Goal: Task Accomplishment & Management: Manage account settings

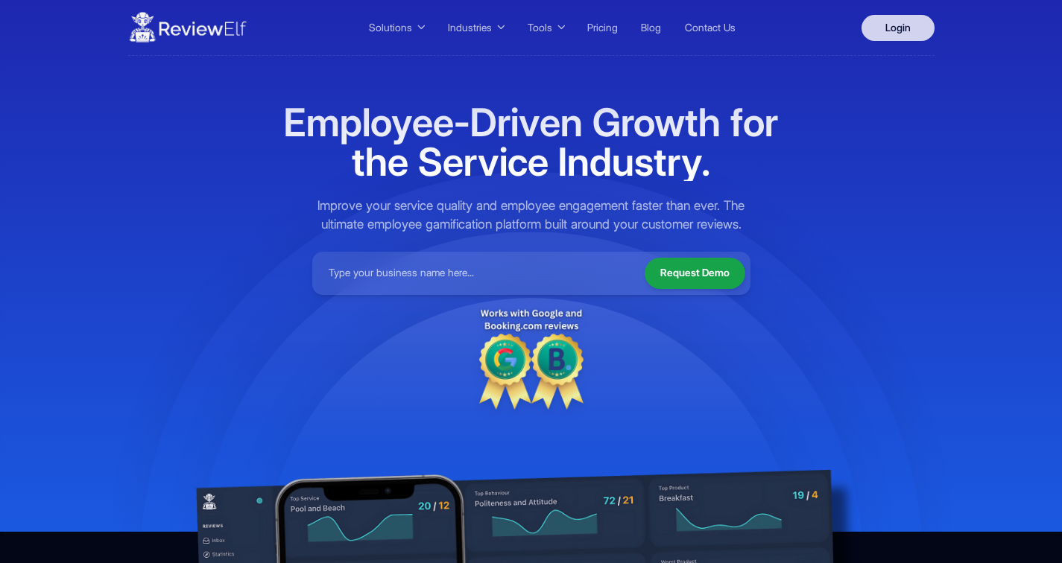
click at [906, 28] on link "Login" at bounding box center [897, 28] width 73 height 26
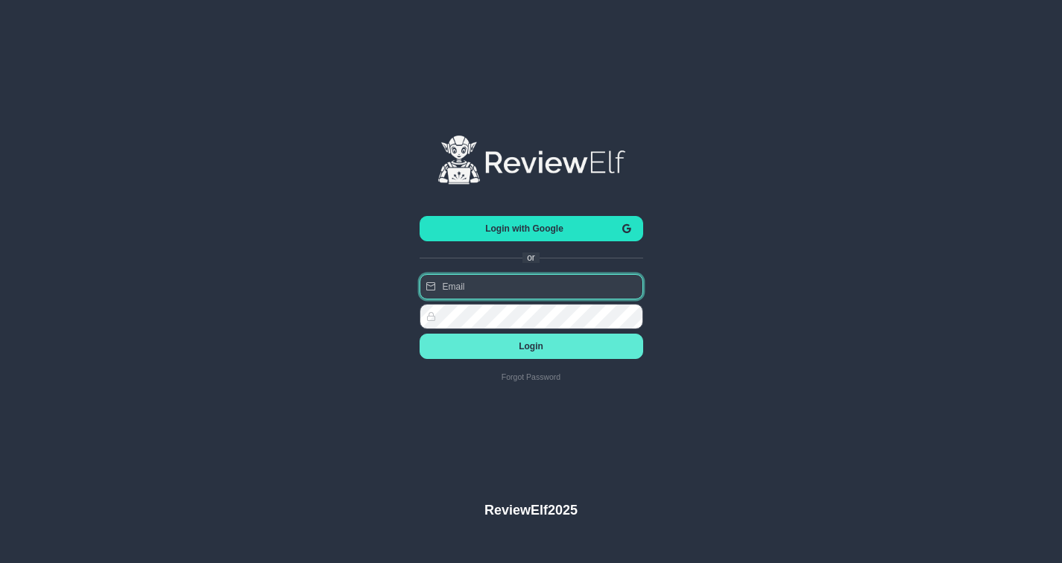
type input "charles.johnson@reviewinsights.org"
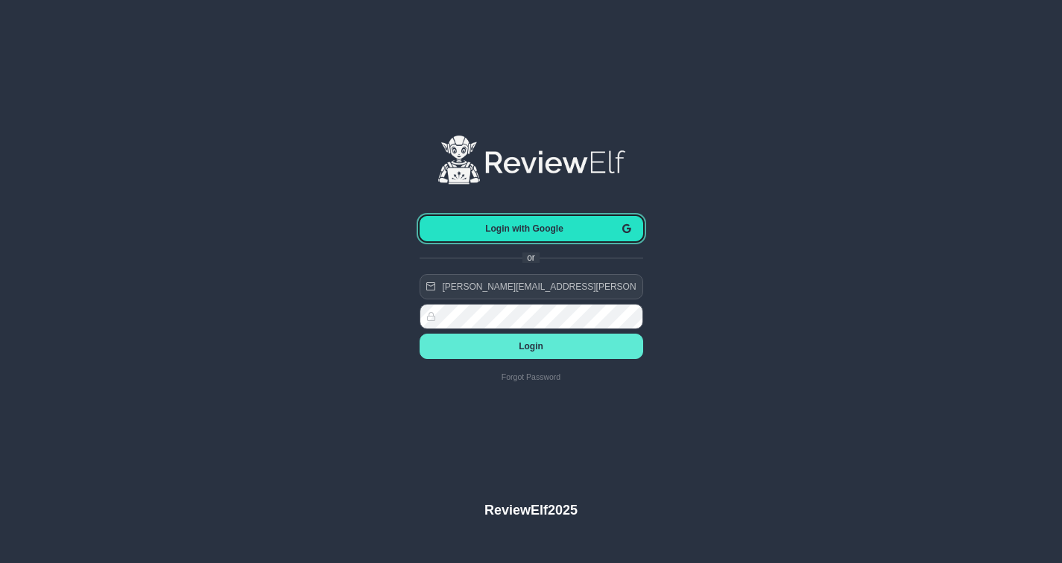
click at [522, 234] on button "Login with Google" at bounding box center [532, 228] width 224 height 25
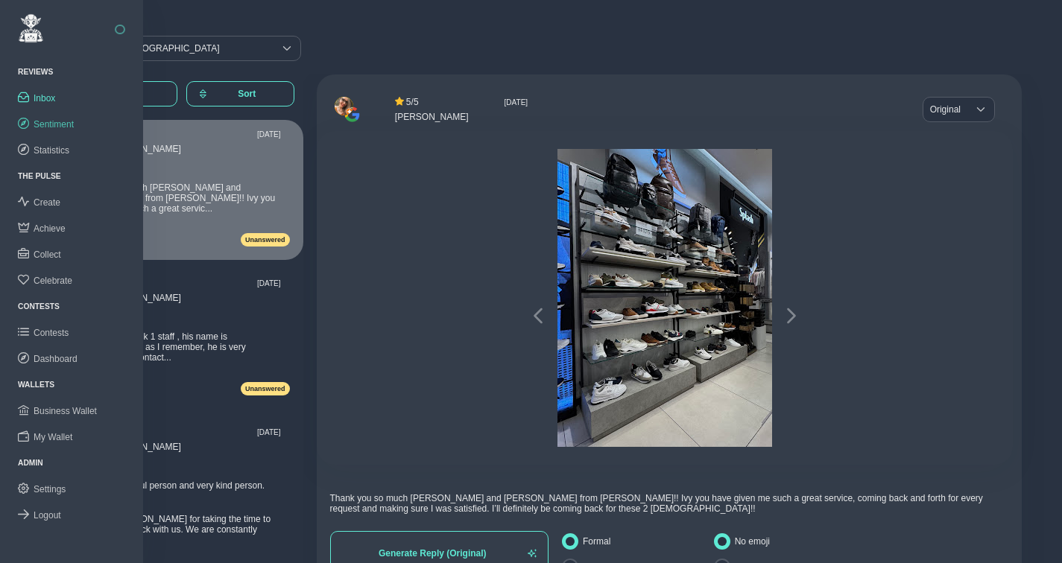
click at [55, 121] on span "Sentiment" at bounding box center [54, 124] width 40 height 10
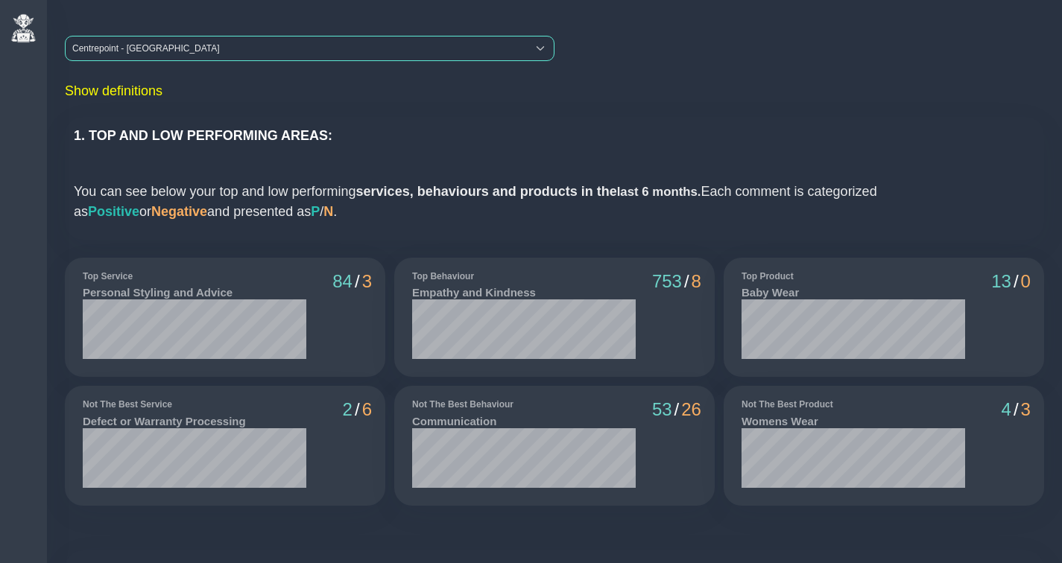
click at [216, 51] on div "Centrepoint - [GEOGRAPHIC_DATA]" at bounding box center [296, 49] width 461 height 24
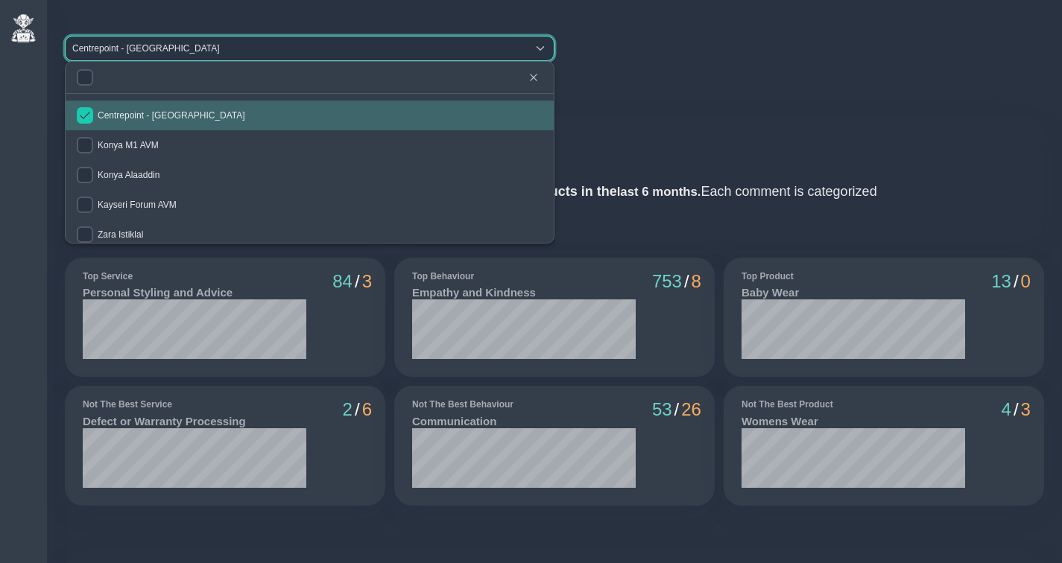
click at [83, 110] on input "checkbox" at bounding box center [85, 115] width 16 height 16
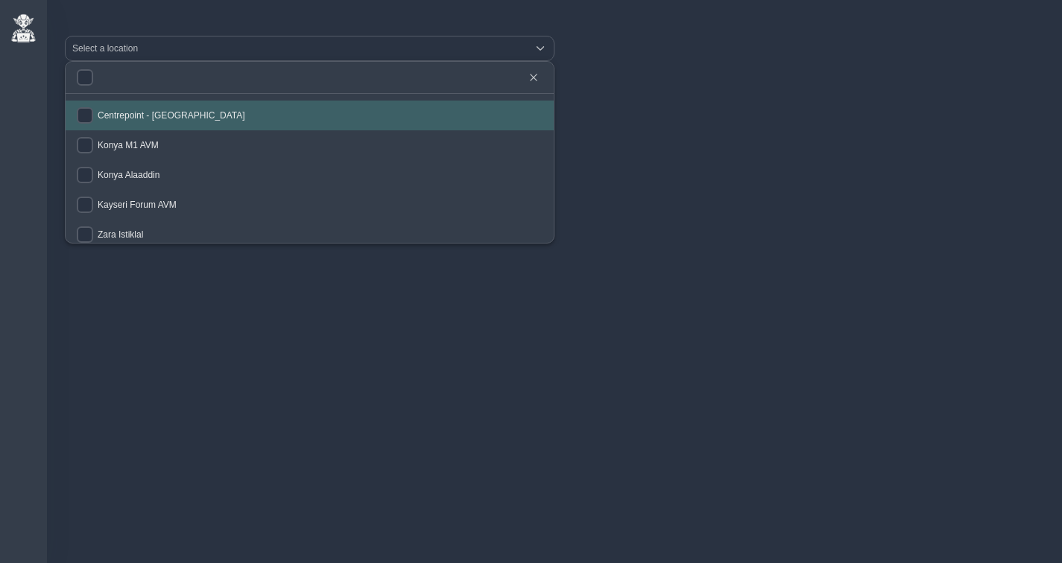
checkbox input "false"
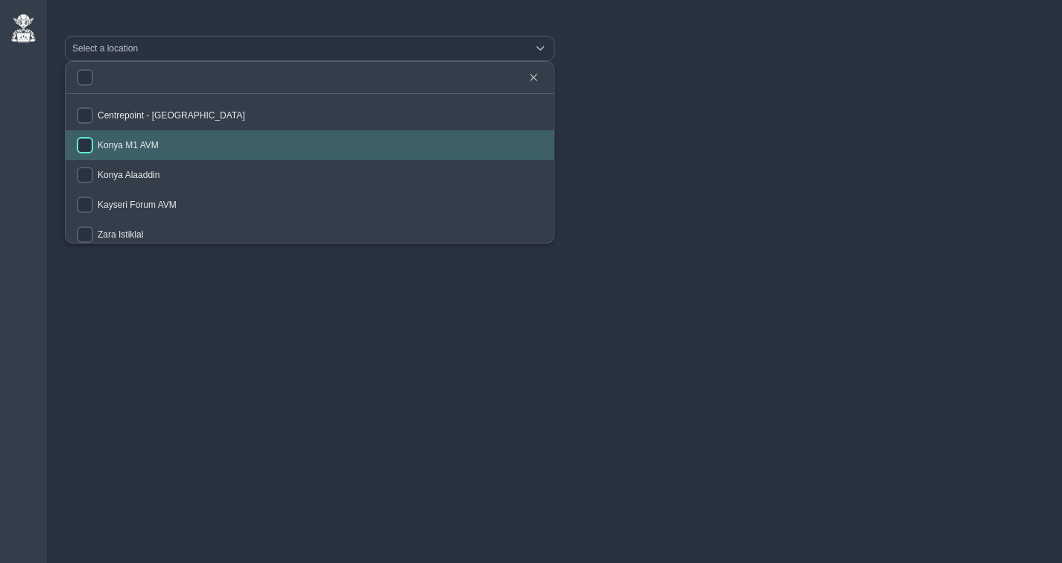
click at [88, 146] on input "checkbox" at bounding box center [85, 145] width 16 height 16
checkbox input "true"
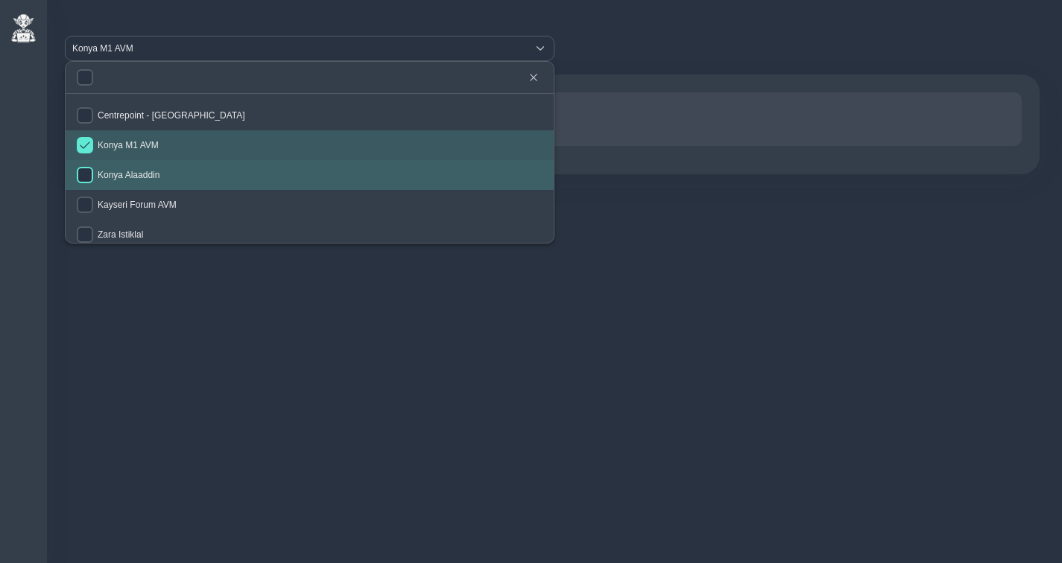
click at [89, 174] on input "checkbox" at bounding box center [85, 175] width 16 height 16
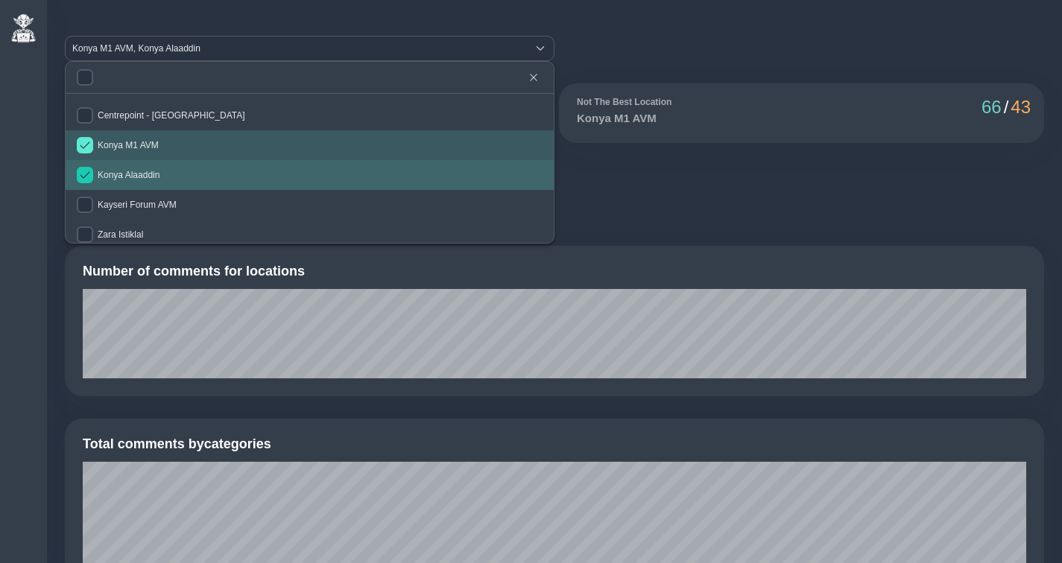
checkbox input "true"
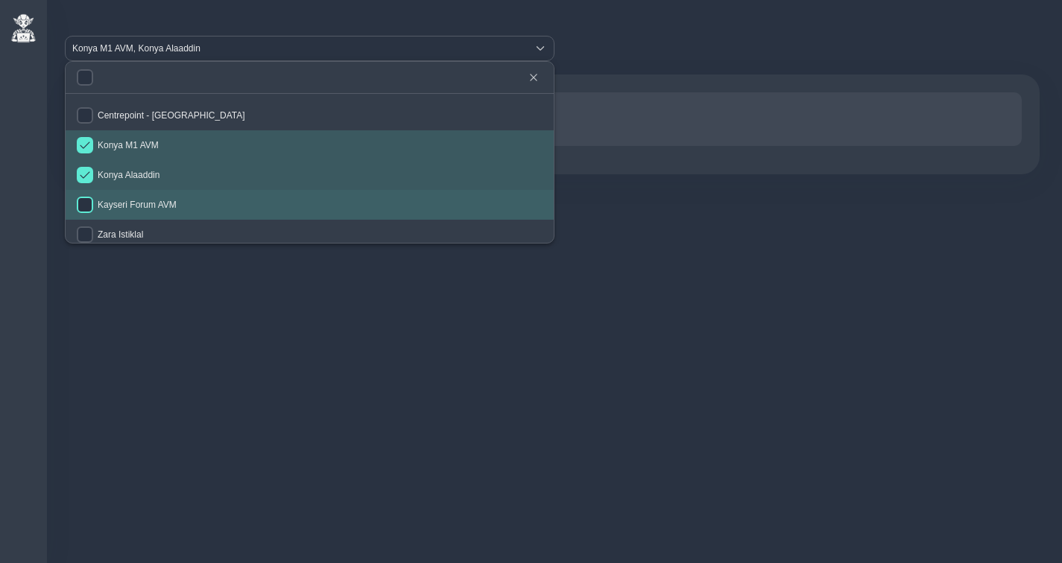
click at [88, 202] on input "checkbox" at bounding box center [85, 205] width 16 height 16
checkbox input "true"
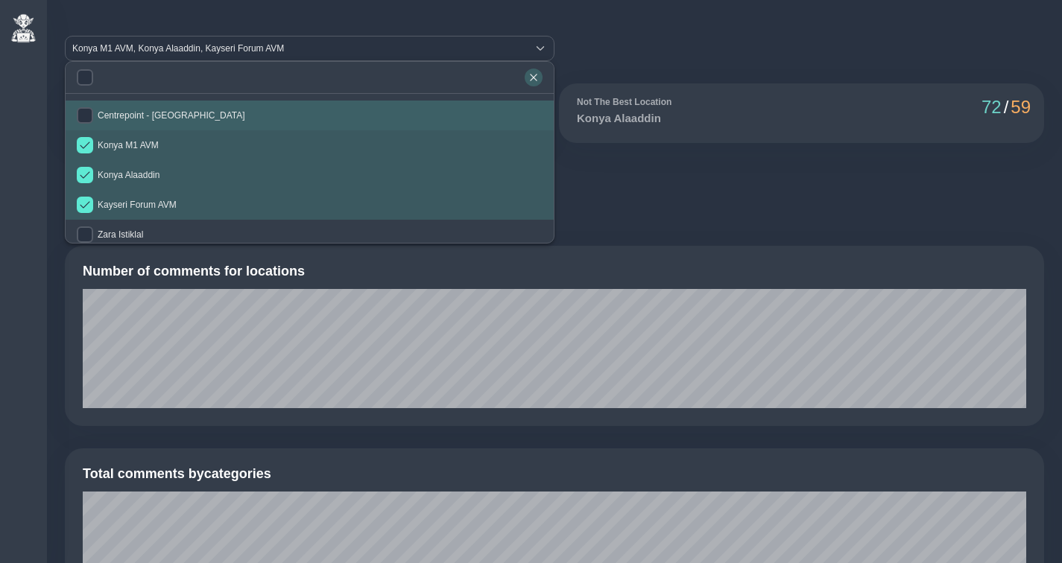
click at [536, 75] on icon "button" at bounding box center [533, 77] width 7 height 7
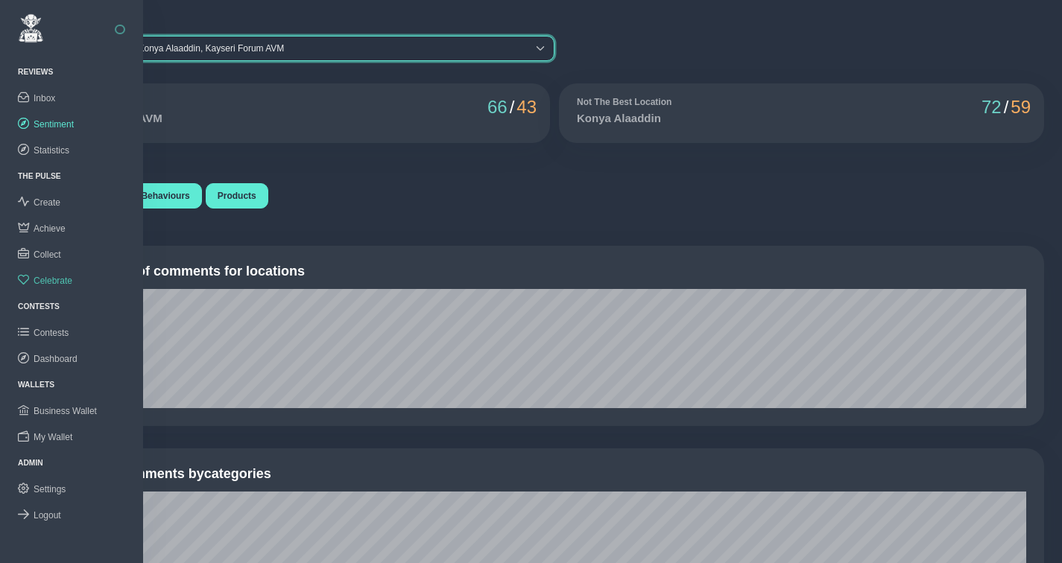
click at [55, 276] on span "Celebrate" at bounding box center [53, 281] width 39 height 10
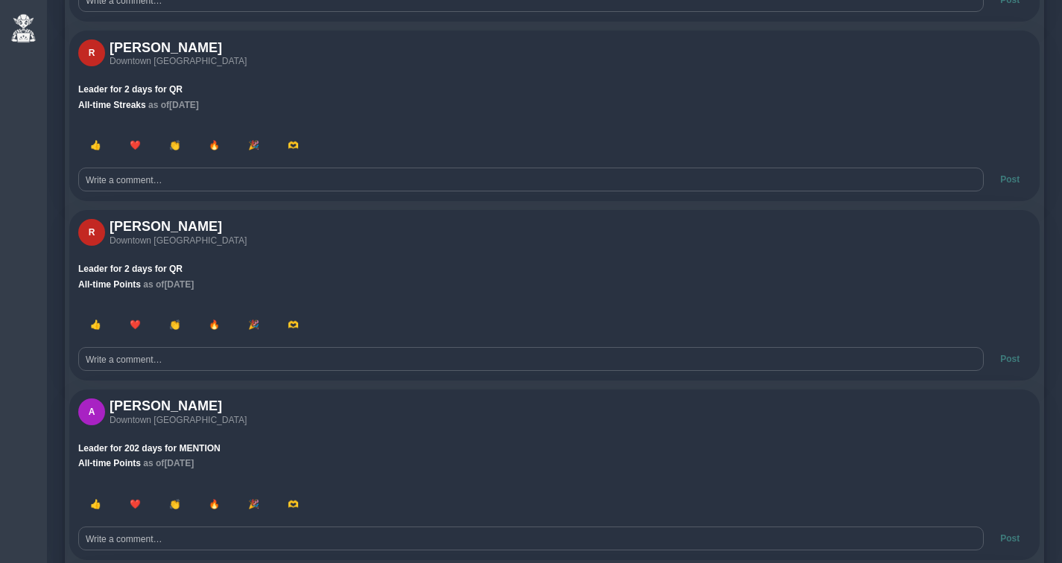
scroll to position [360, 0]
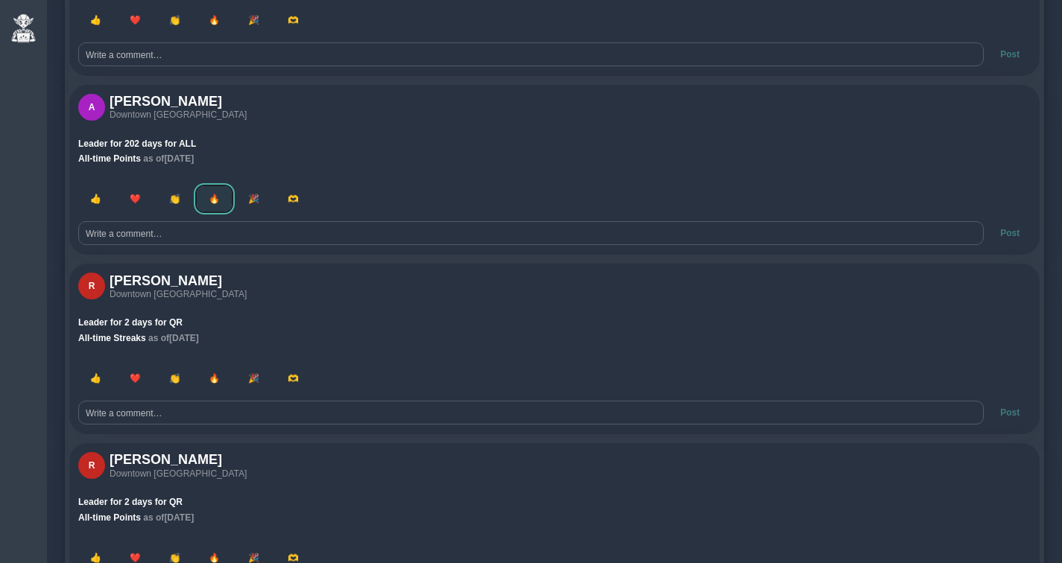
click at [212, 209] on button "🔥" at bounding box center [214, 198] width 35 height 25
click at [170, 378] on span "👏" at bounding box center [174, 378] width 11 height 10
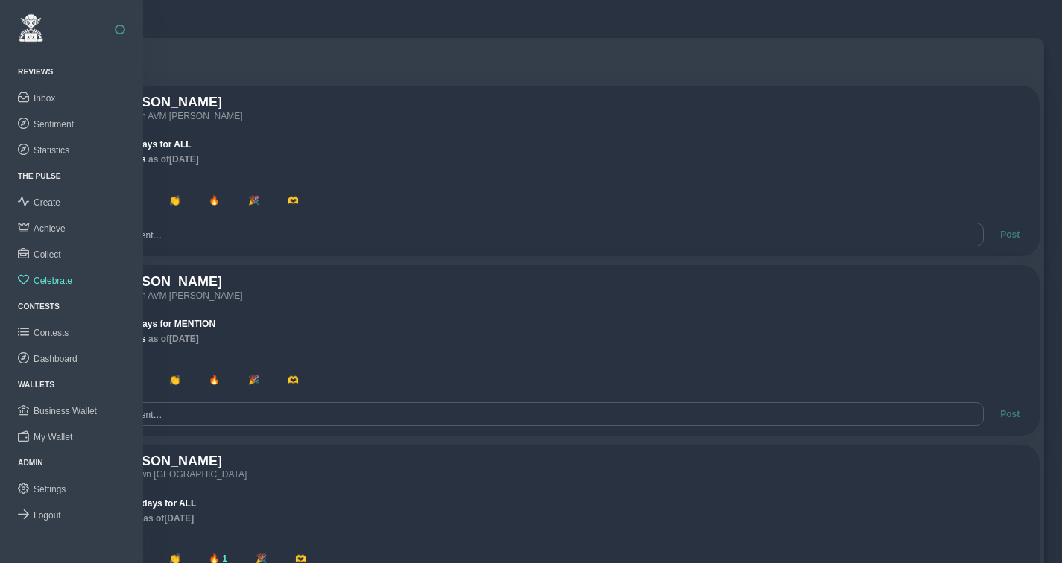
click at [122, 29] on button "button" at bounding box center [120, 30] width 10 height 10
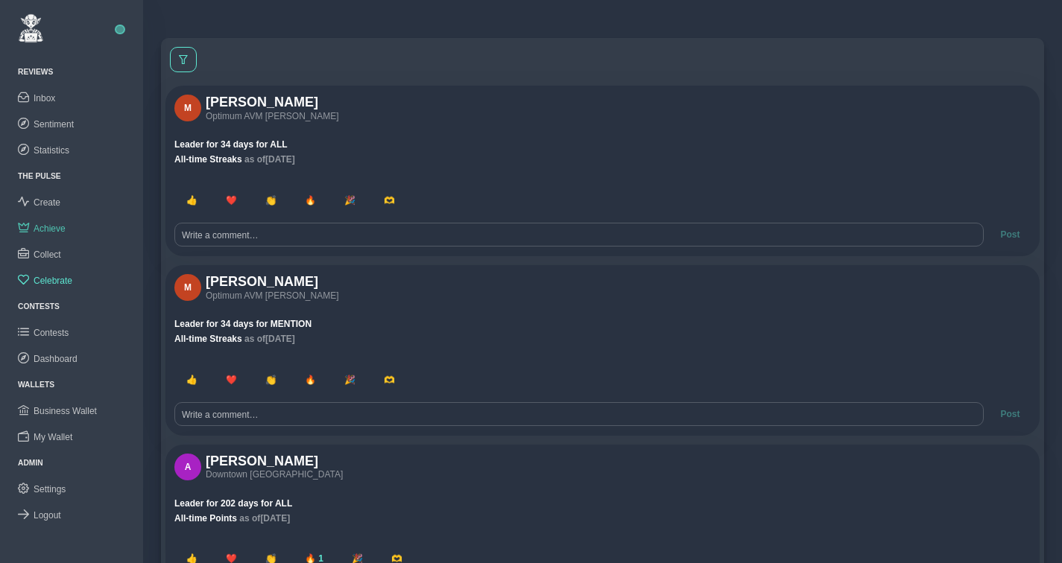
click at [56, 229] on span "Achieve" at bounding box center [50, 229] width 32 height 10
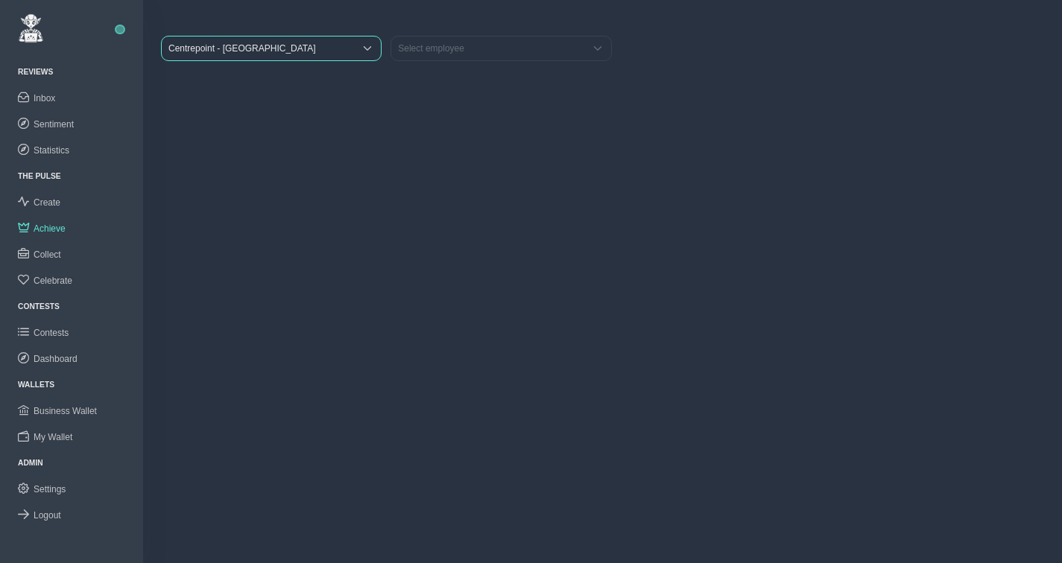
click at [286, 49] on span "Centrepoint - [GEOGRAPHIC_DATA]" at bounding box center [258, 49] width 192 height 24
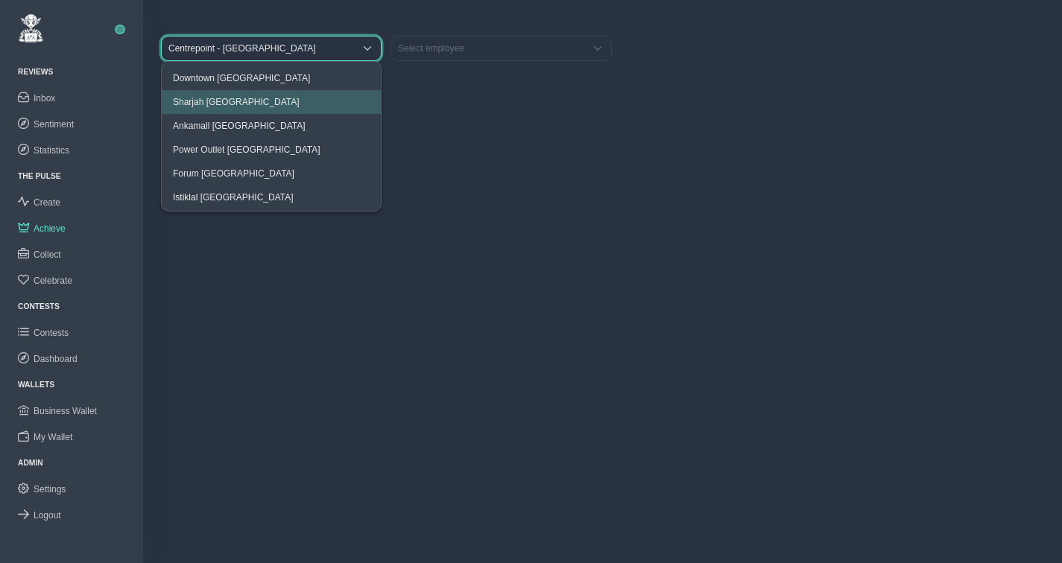
scroll to position [143, 0]
click at [233, 85] on li "Downtown [GEOGRAPHIC_DATA]" at bounding box center [271, 81] width 219 height 24
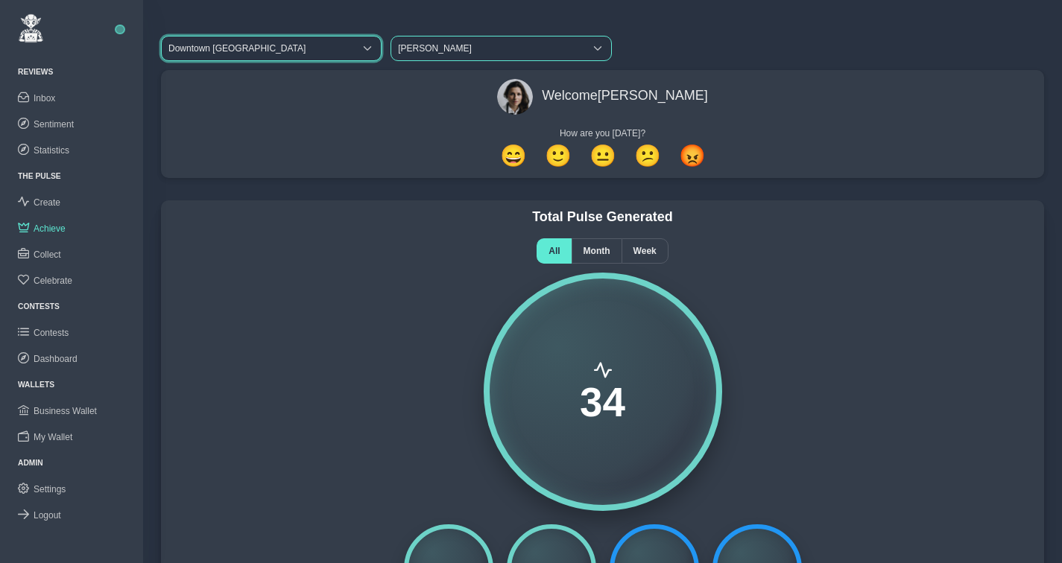
click at [457, 51] on span "[PERSON_NAME]" at bounding box center [487, 49] width 192 height 24
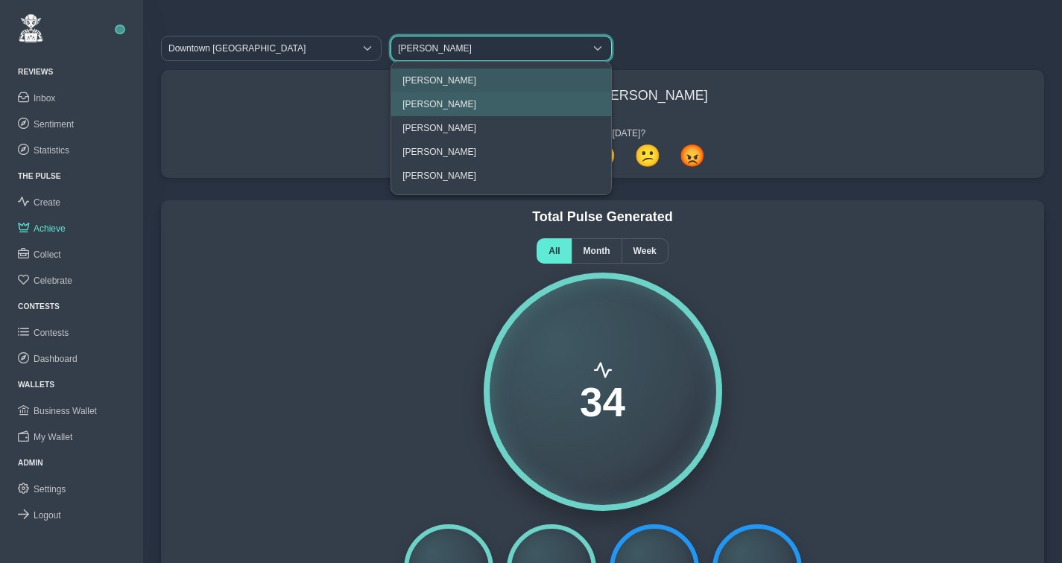
click at [431, 98] on li "[PERSON_NAME]" at bounding box center [500, 104] width 219 height 24
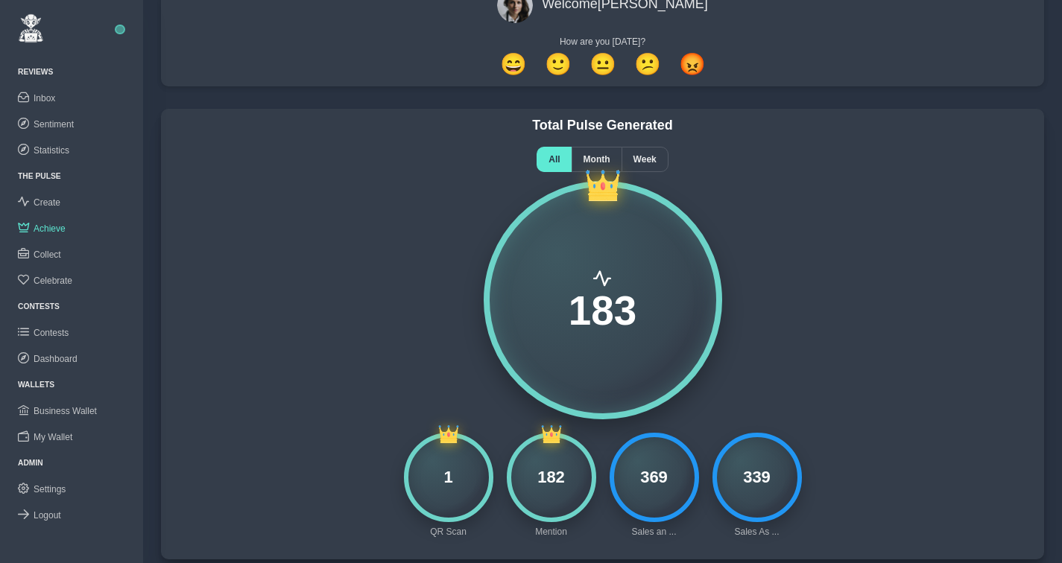
scroll to position [0, 0]
